Goal: Transaction & Acquisition: Purchase product/service

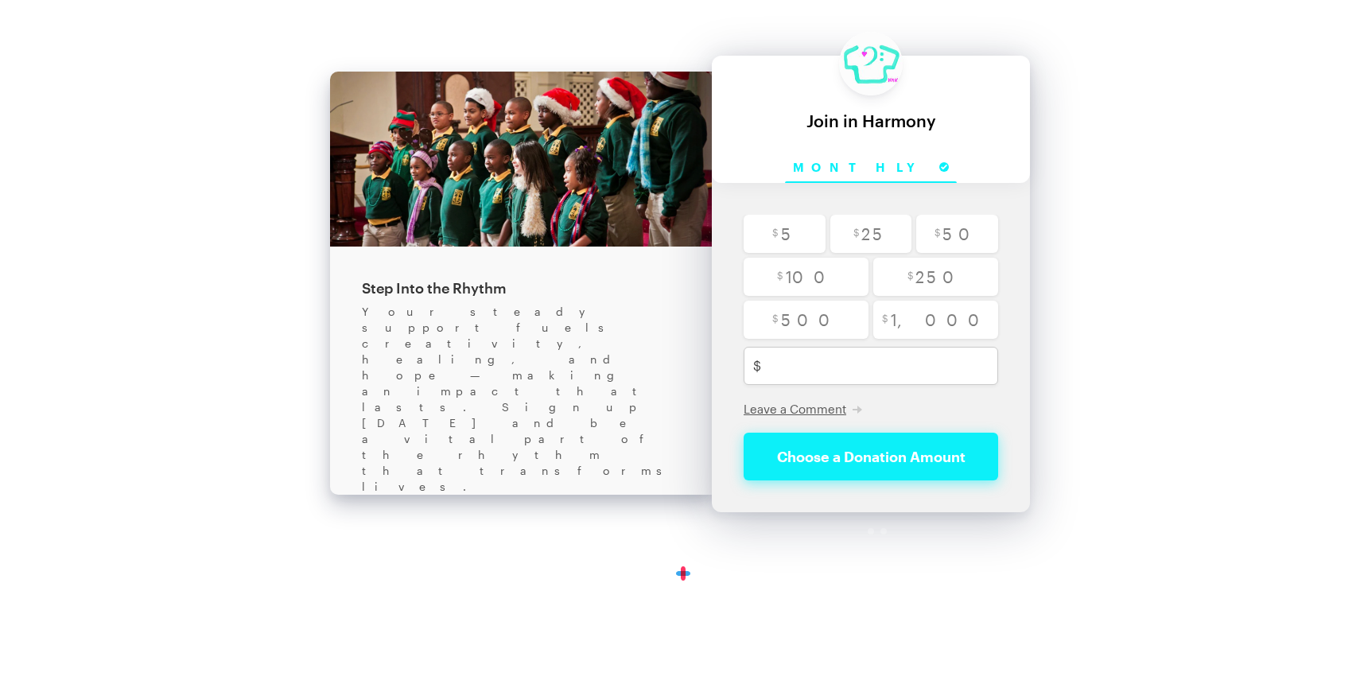
click at [1200, 294] on div "Back About this Fundraiser Back Step Into the Rhythm Your steady support fuels …" at bounding box center [680, 298] width 1360 height 597
click at [1213, 209] on div "Back About this Fundraiser Back Step Into the Rhythm Your steady support fuels …" at bounding box center [680, 298] width 1360 height 597
click at [882, 169] on input "Monthly" at bounding box center [871, 168] width 172 height 29
click at [790, 236] on input "radio" at bounding box center [785, 234] width 82 height 38
radio input "true"
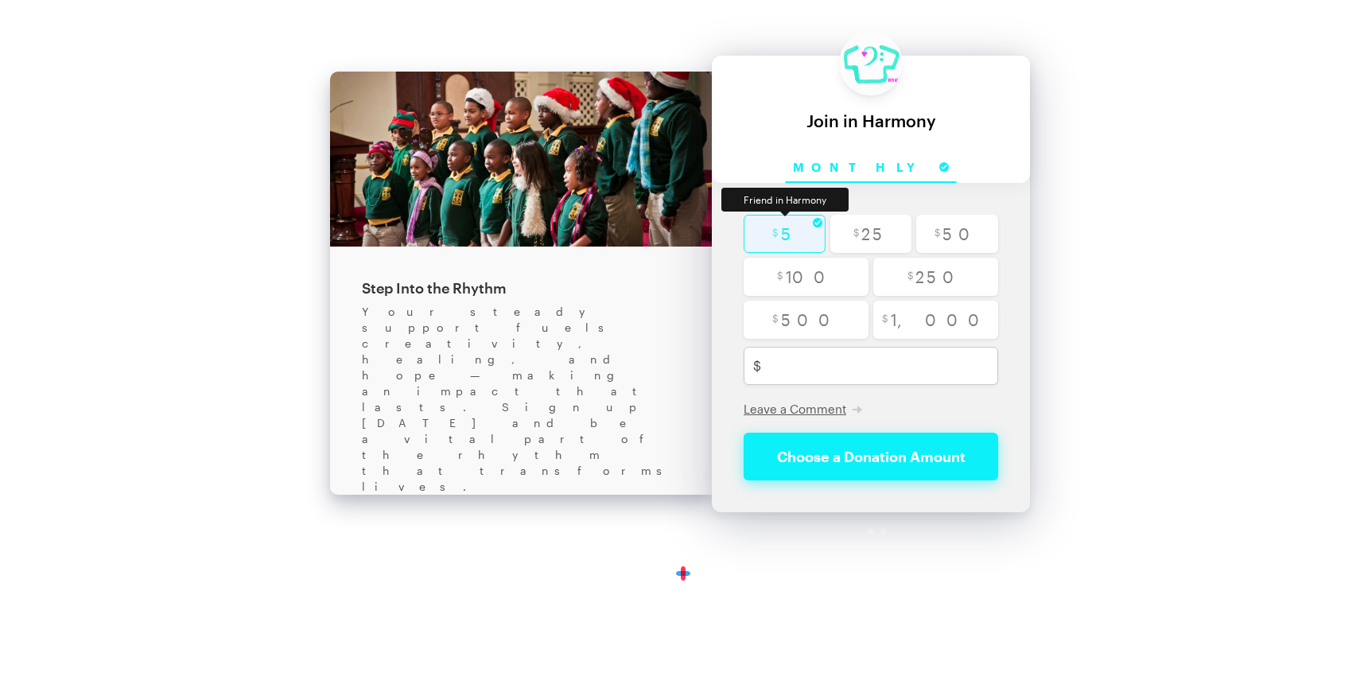
type input "5"
checkbox input "false"
click at [795, 235] on input "radio" at bounding box center [785, 234] width 82 height 38
click at [1182, 243] on div "Back About this Fundraiser Back Step Into the Rhythm Your steady support fuels …" at bounding box center [680, 298] width 1360 height 597
